Goal: Book appointment/travel/reservation: Book appointment/travel/reservation

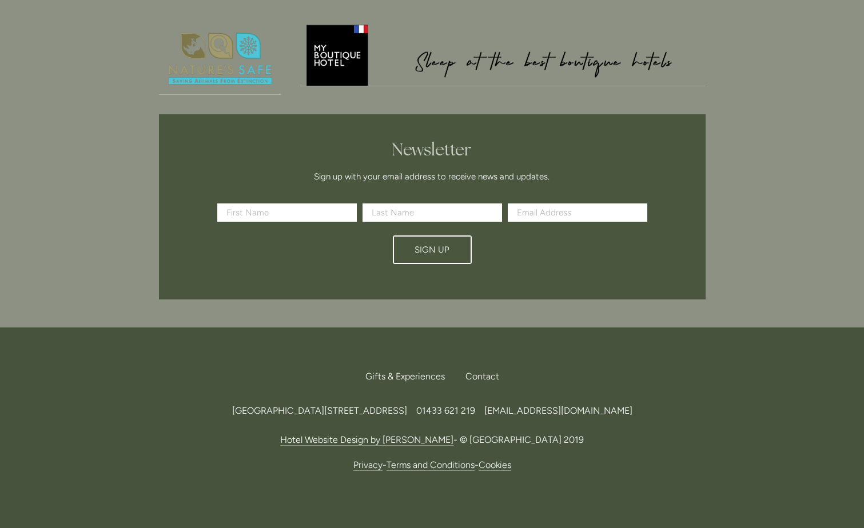
scroll to position [3369, 0]
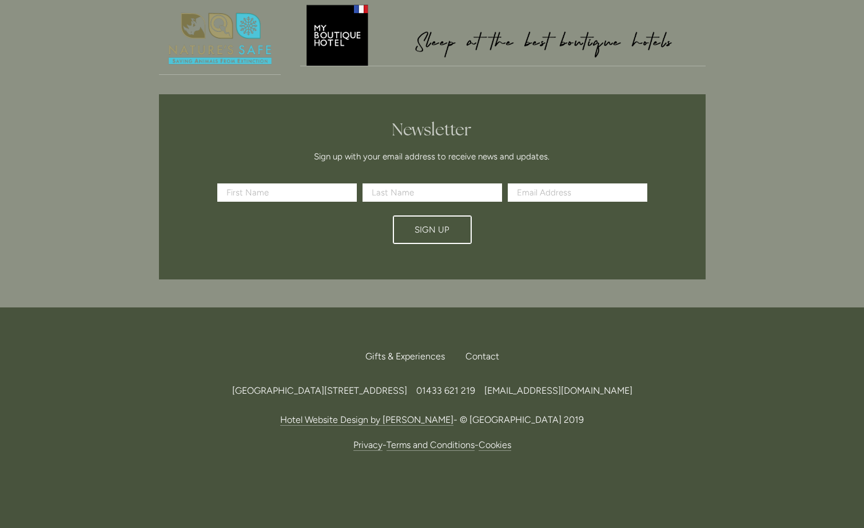
click at [385, 351] on span "Gifts & Experiences" at bounding box center [404, 356] width 79 height 11
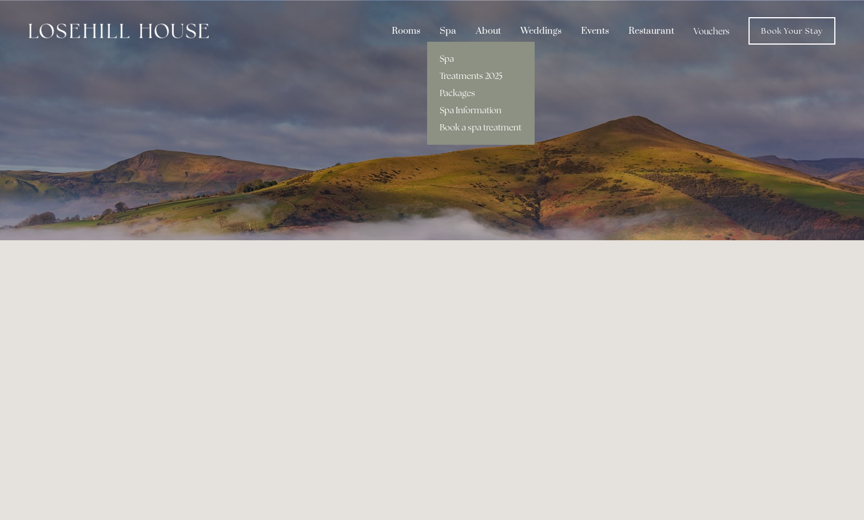
click at [449, 27] on div "Spa" at bounding box center [448, 31] width 34 height 22
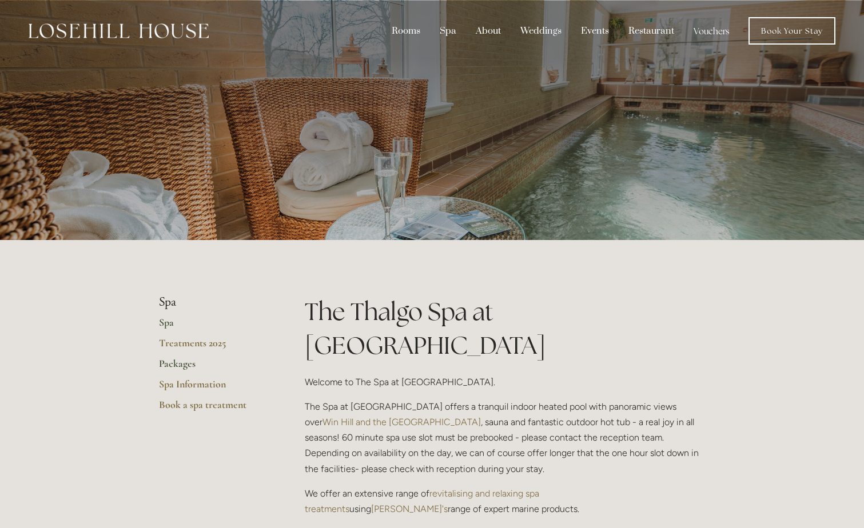
click at [177, 362] on link "Packages" at bounding box center [213, 367] width 109 height 21
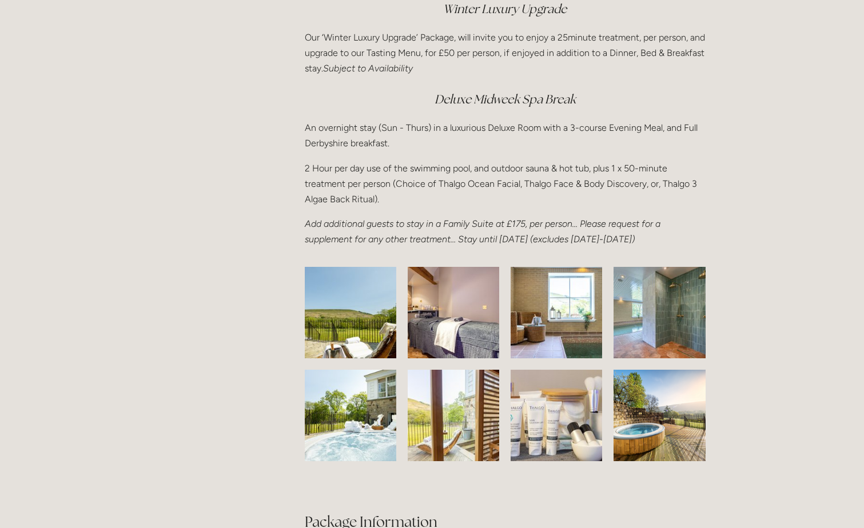
scroll to position [1544, 0]
